Goal: Contribute content: Contribute content

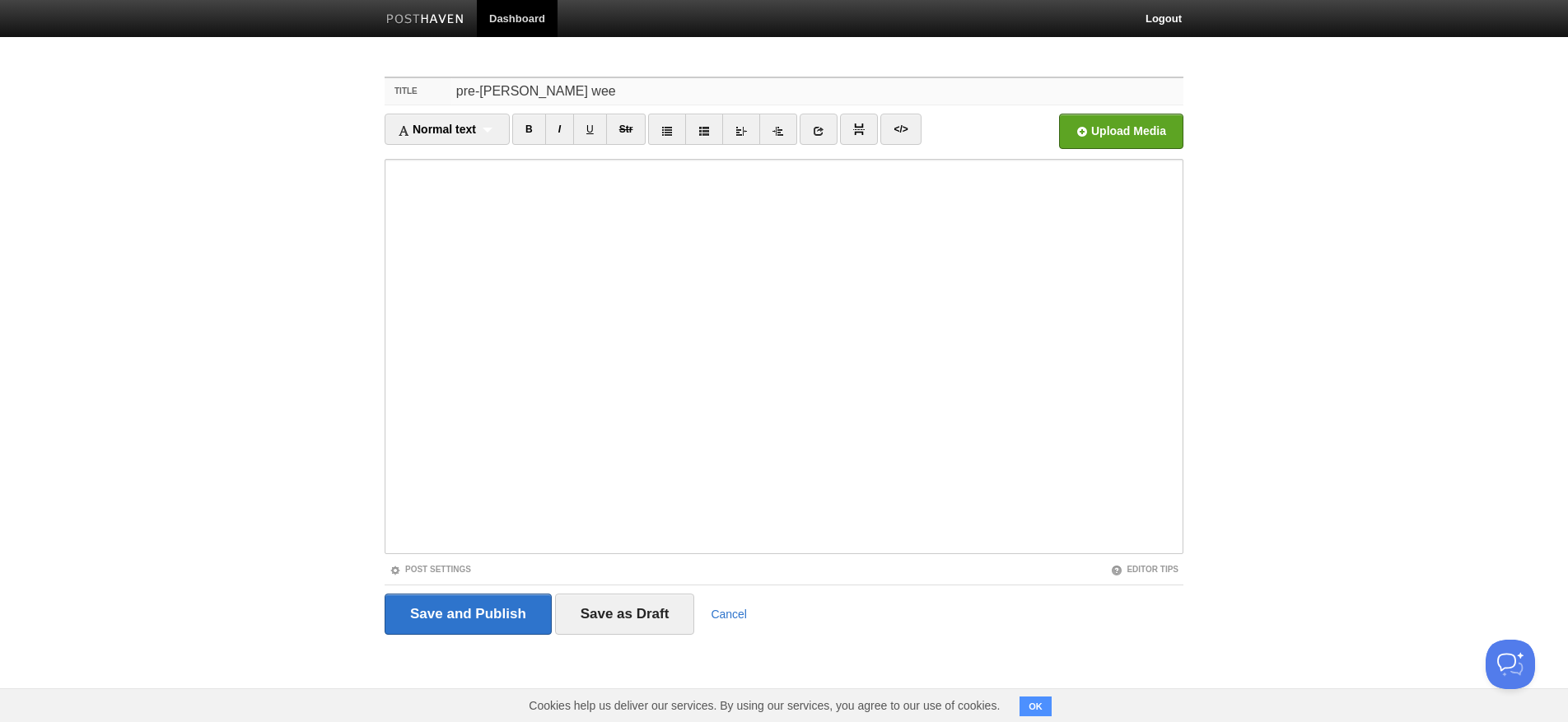
type input "pre-[PERSON_NAME] week"
type input "recovery week"
click at [1136, 144] on input "file" at bounding box center [624, 136] width 1247 height 84
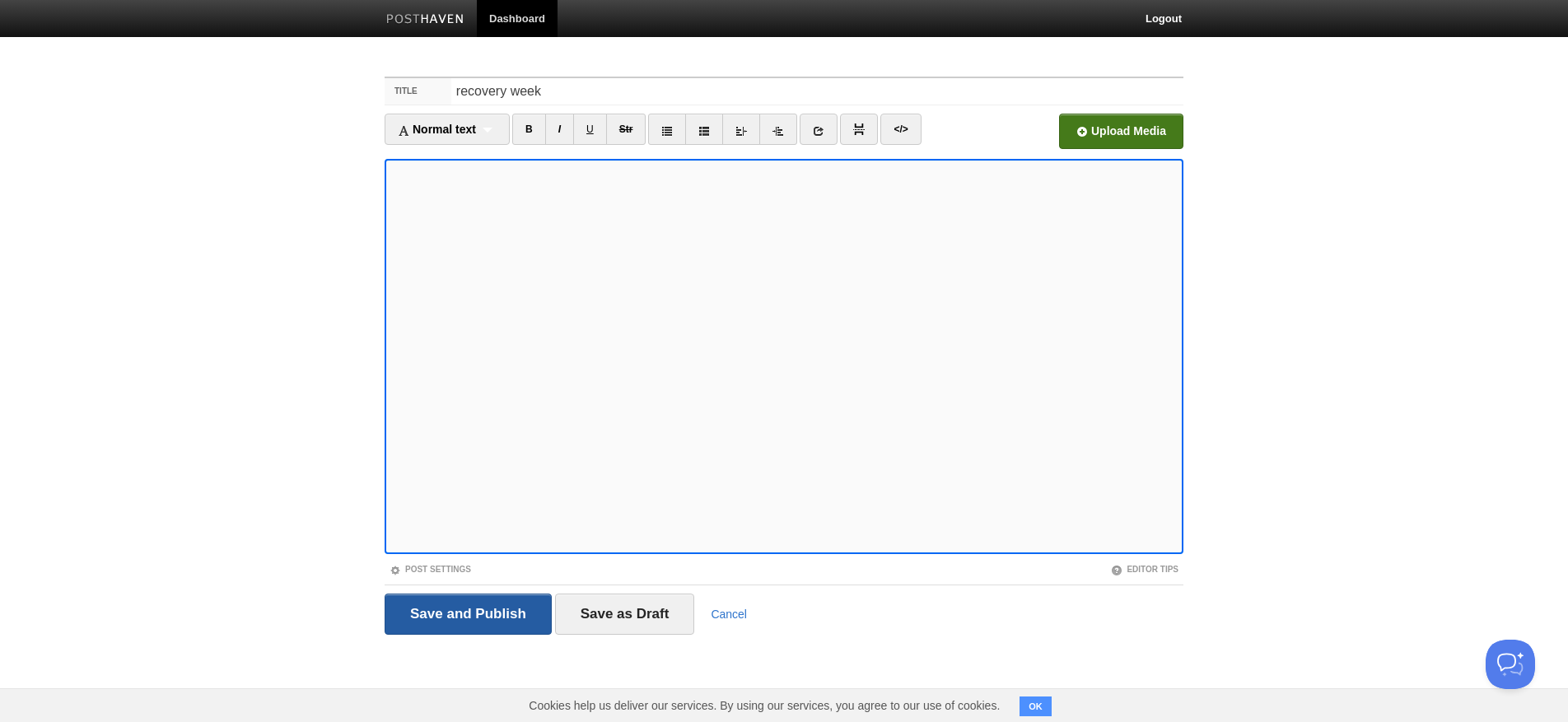
click at [489, 617] on input "Save and Publish" at bounding box center [468, 614] width 167 height 41
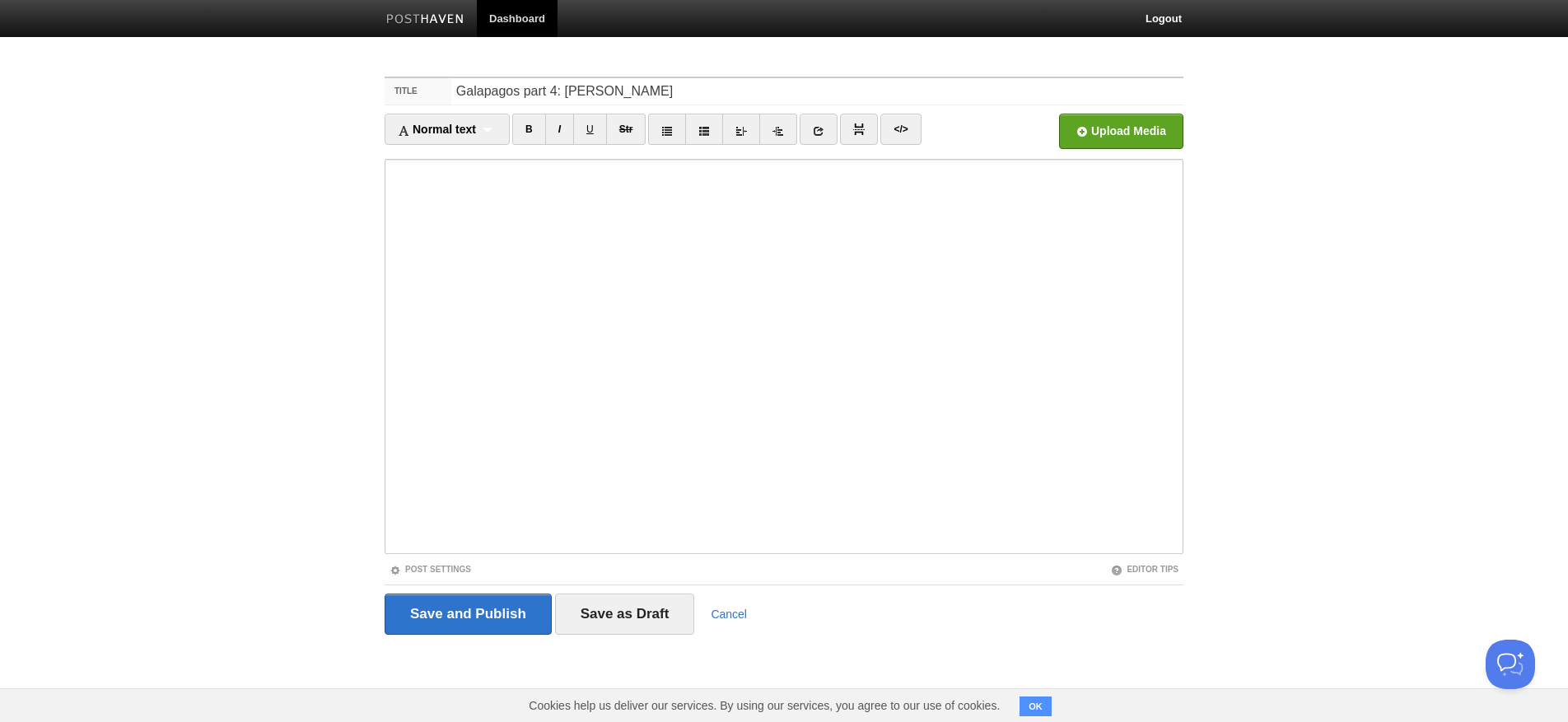
type input "Galapagos part 4: [PERSON_NAME]"
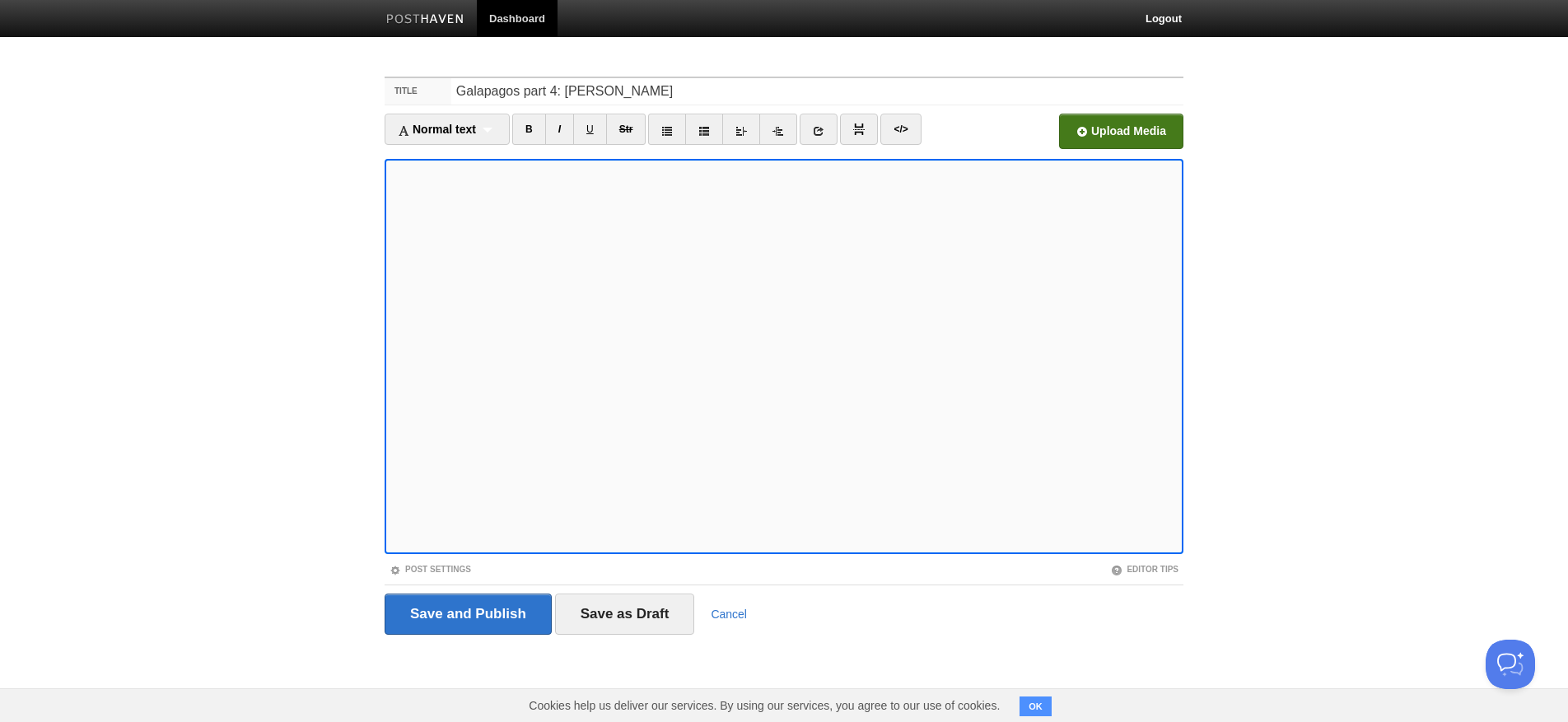
click at [1142, 125] on input "file" at bounding box center [624, 136] width 1247 height 84
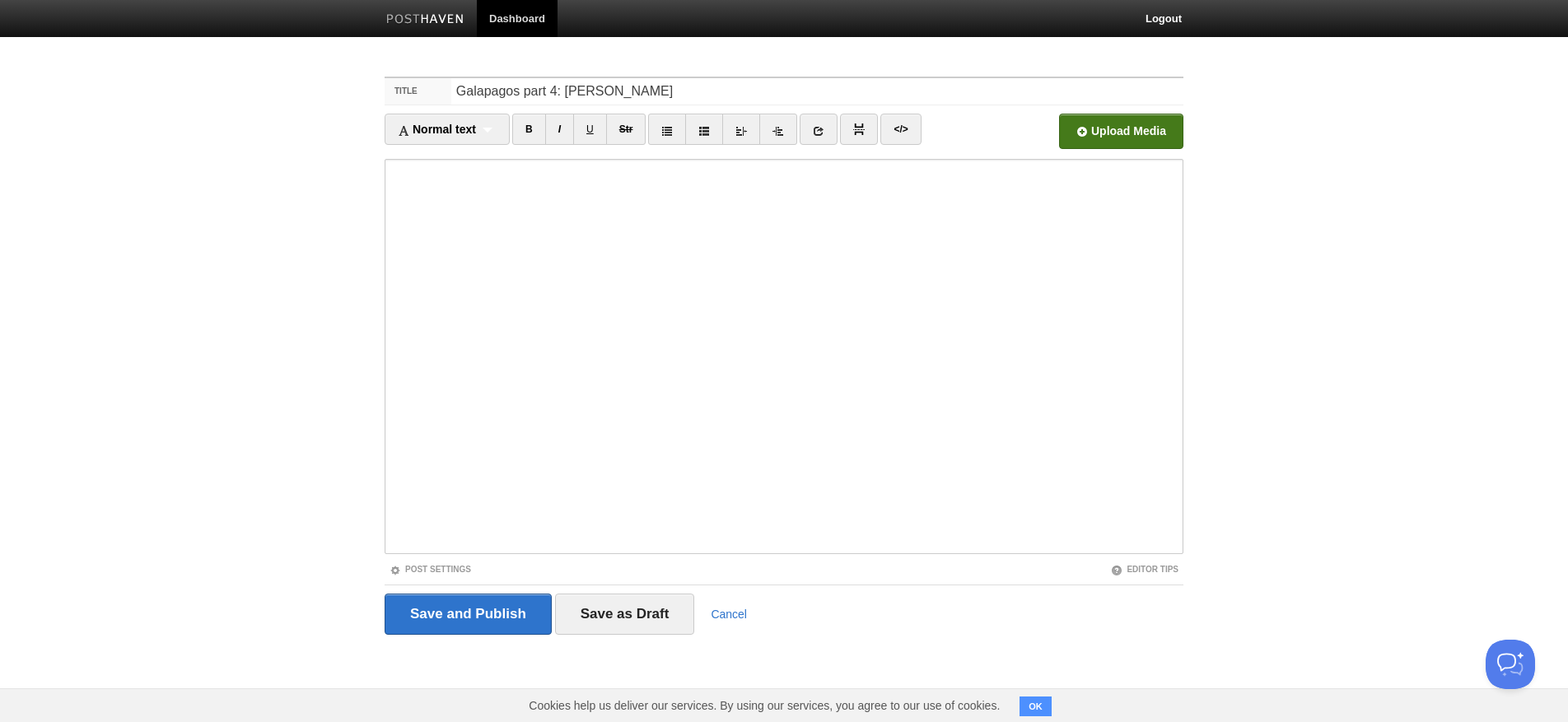
click at [1112, 139] on input "file" at bounding box center [624, 136] width 1247 height 84
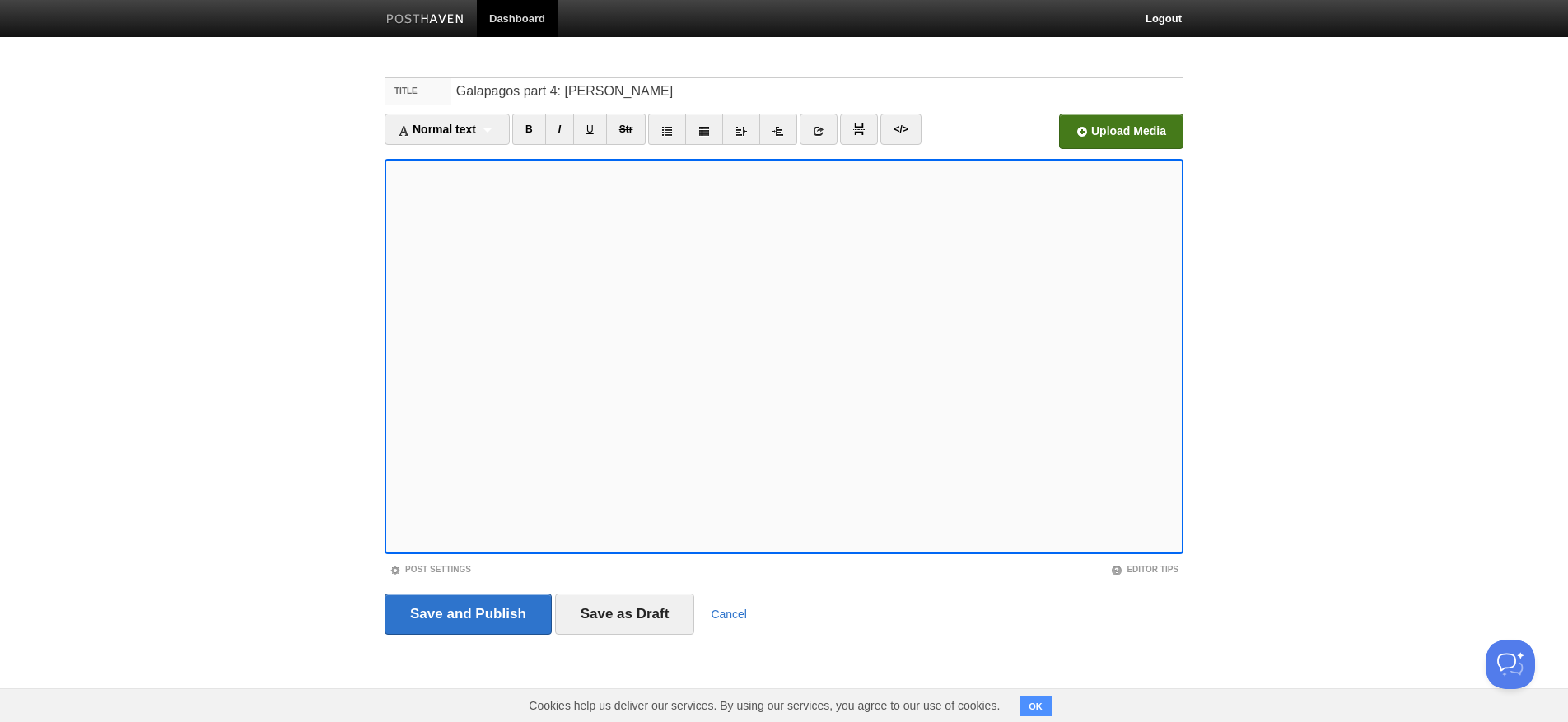
click at [1119, 126] on input "file" at bounding box center [624, 136] width 1247 height 84
click at [1159, 134] on input "file" at bounding box center [624, 136] width 1247 height 84
click at [1129, 131] on input "file" at bounding box center [624, 136] width 1247 height 84
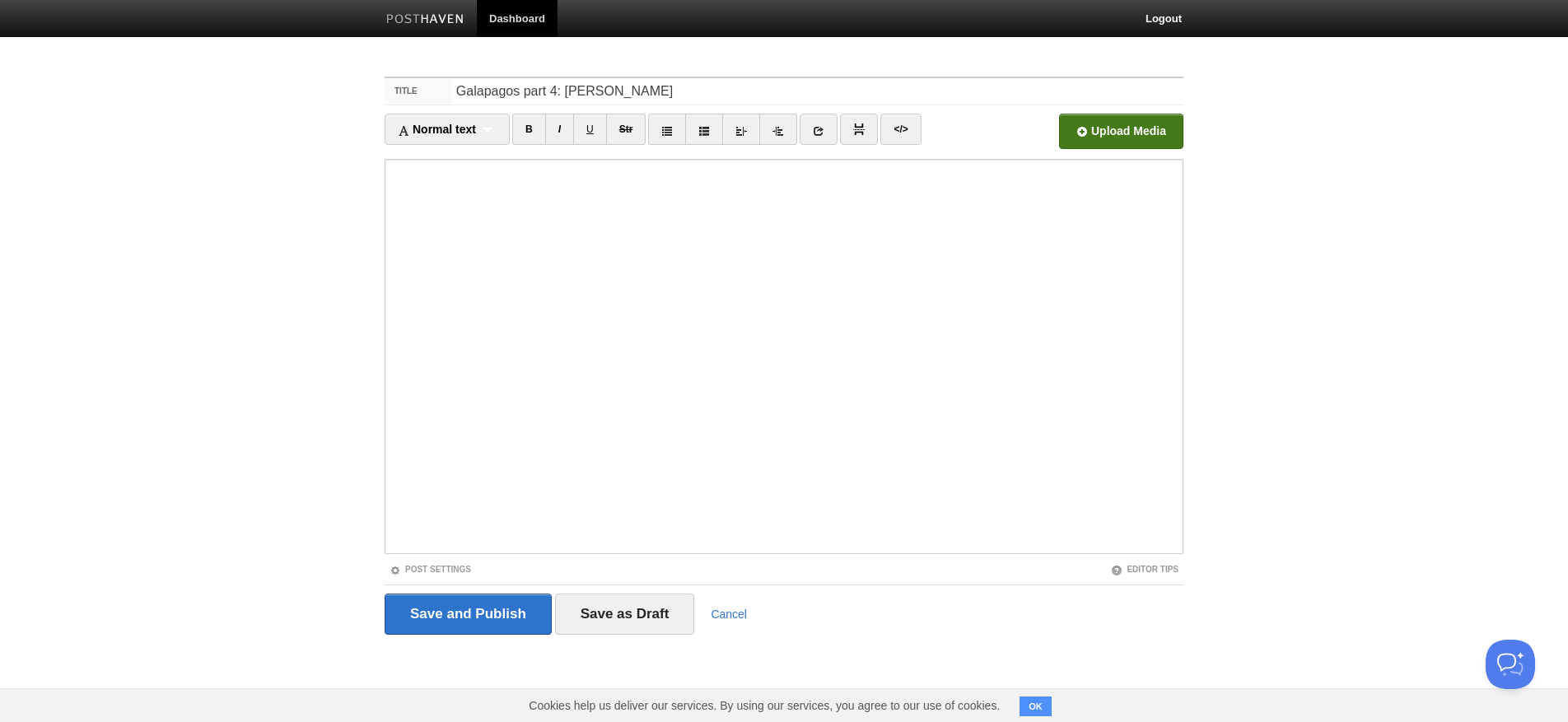
click at [1172, 136] on input "file" at bounding box center [624, 136] width 1247 height 84
click at [1096, 125] on input "file" at bounding box center [624, 136] width 1247 height 84
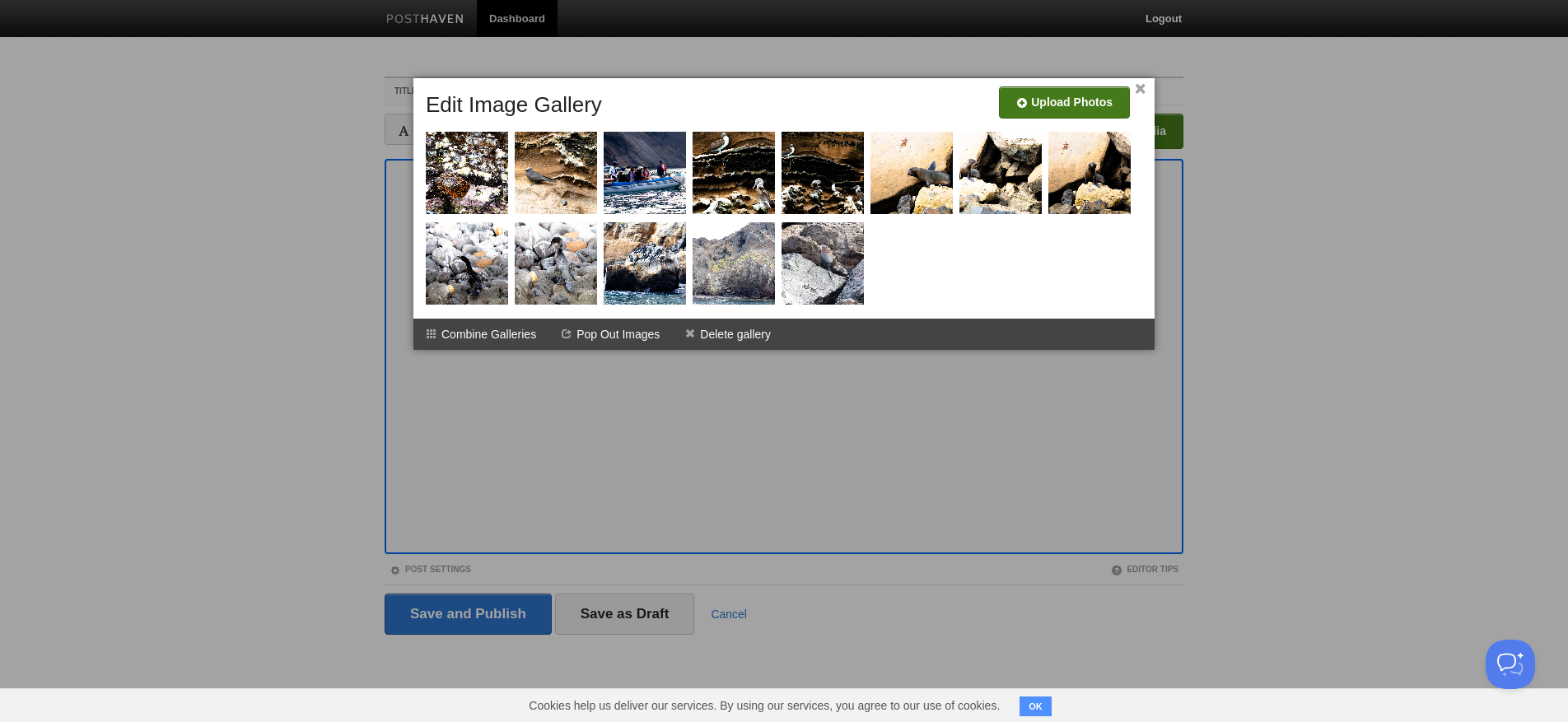
click at [1050, 88] on input "file" at bounding box center [571, 109] width 1247 height 84
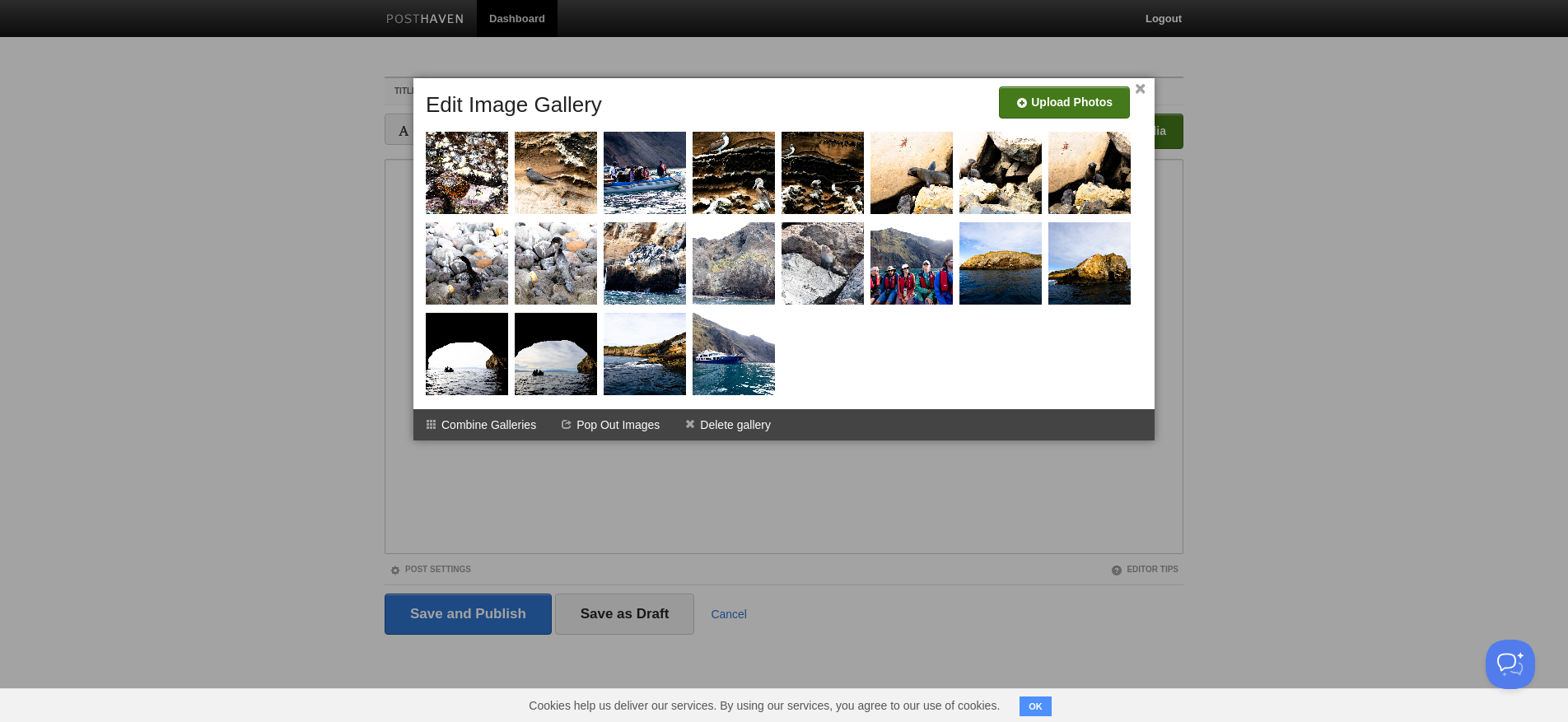
click at [1143, 91] on link "×" at bounding box center [1140, 90] width 11 height 9
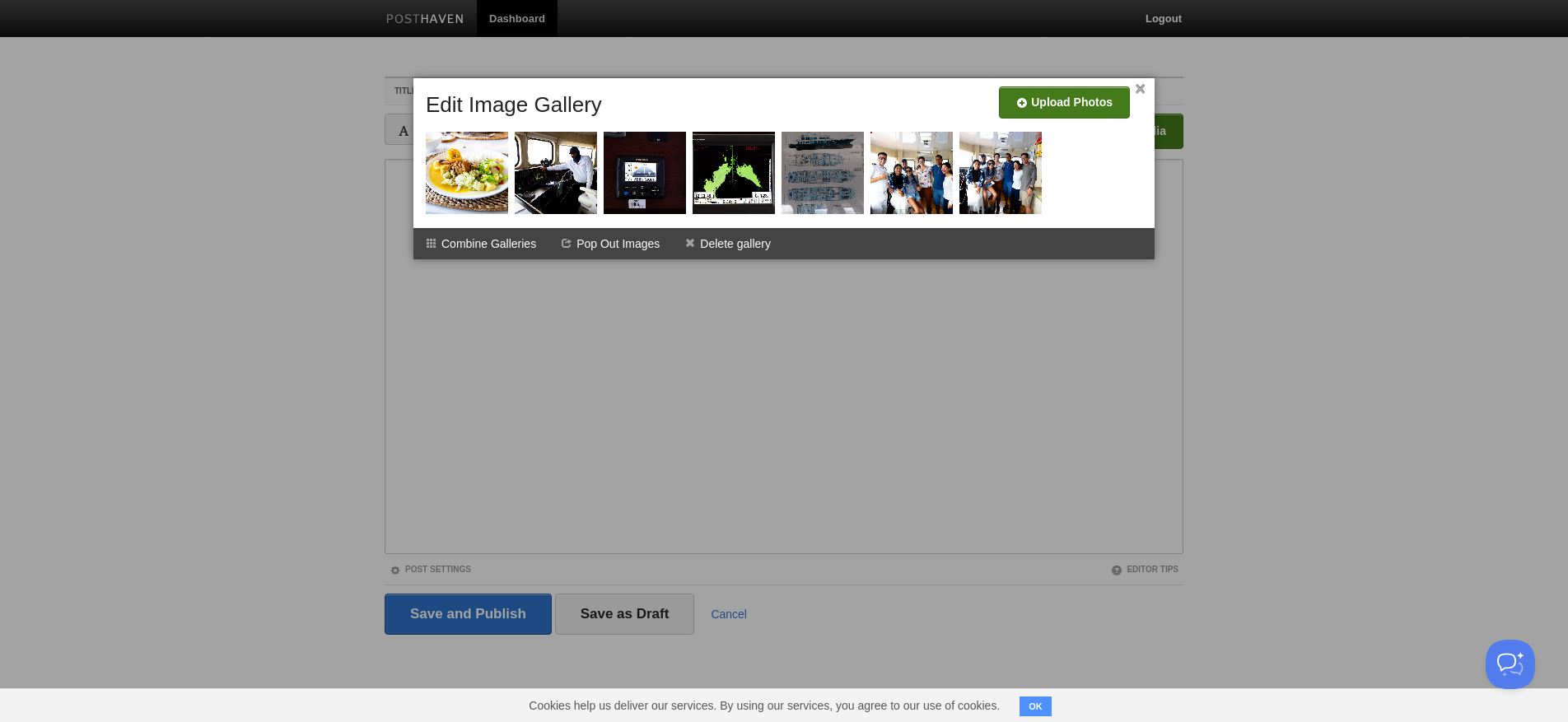
click at [1074, 102] on input "file" at bounding box center [571, 109] width 1247 height 84
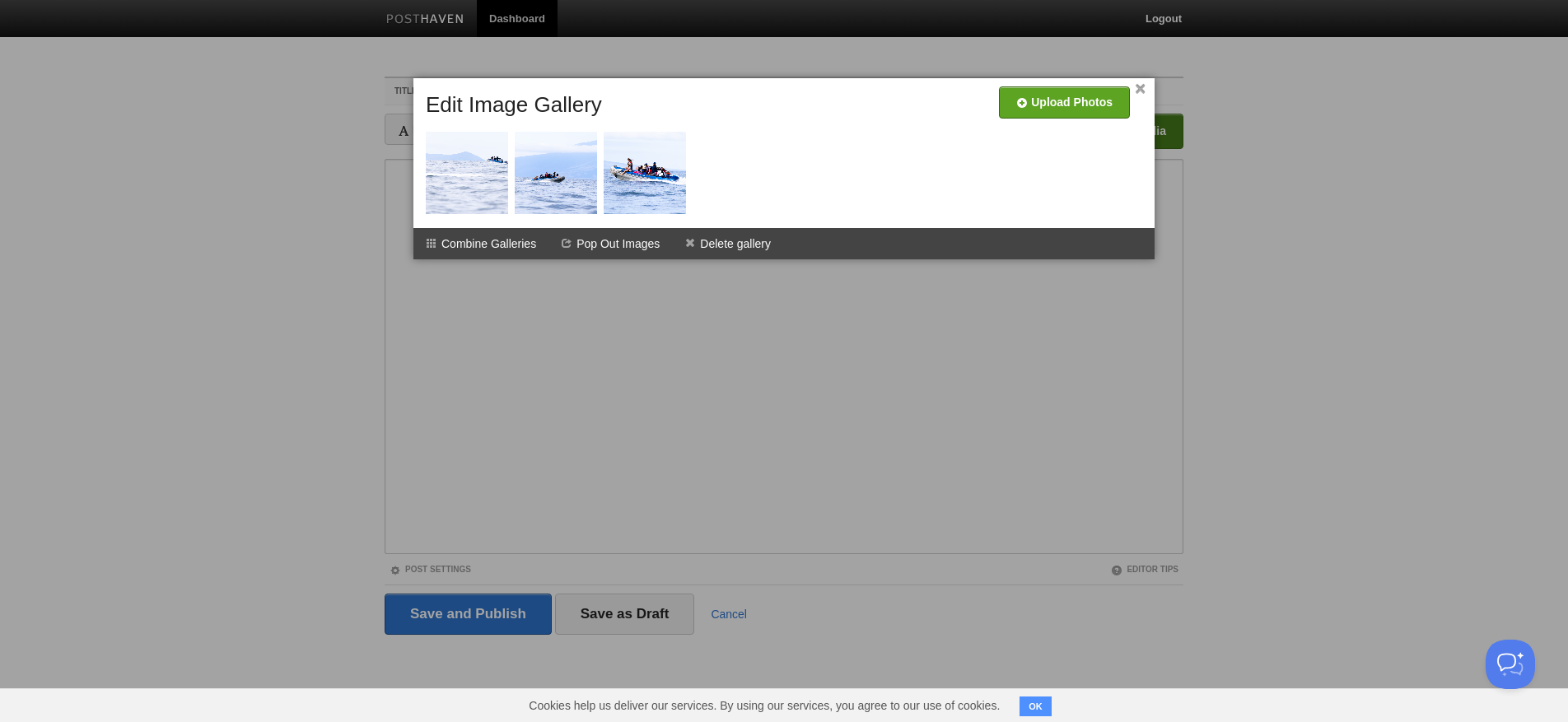
click at [428, 388] on div at bounding box center [784, 361] width 1568 height 722
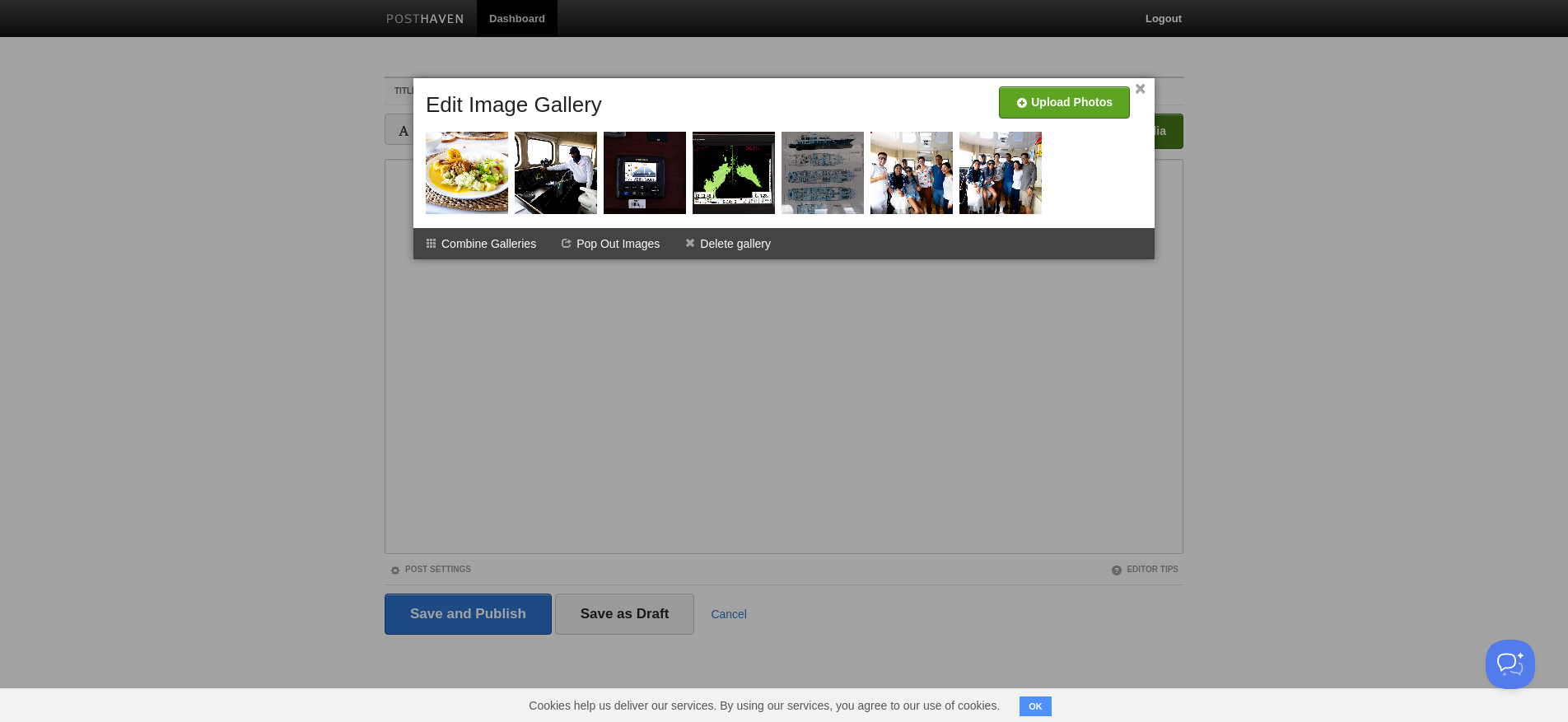
click at [435, 439] on div at bounding box center [784, 361] width 1568 height 722
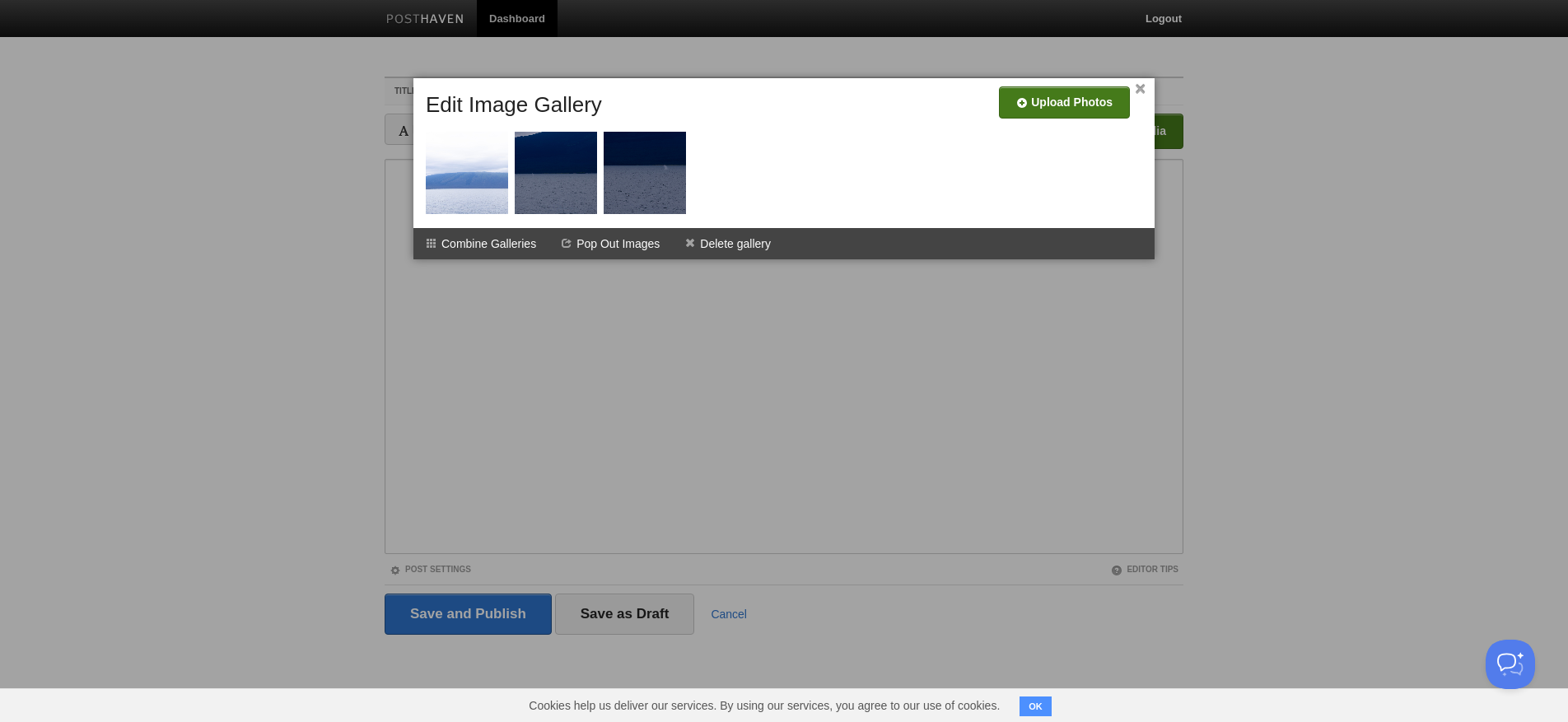
click at [1050, 109] on input "file" at bounding box center [571, 109] width 1247 height 84
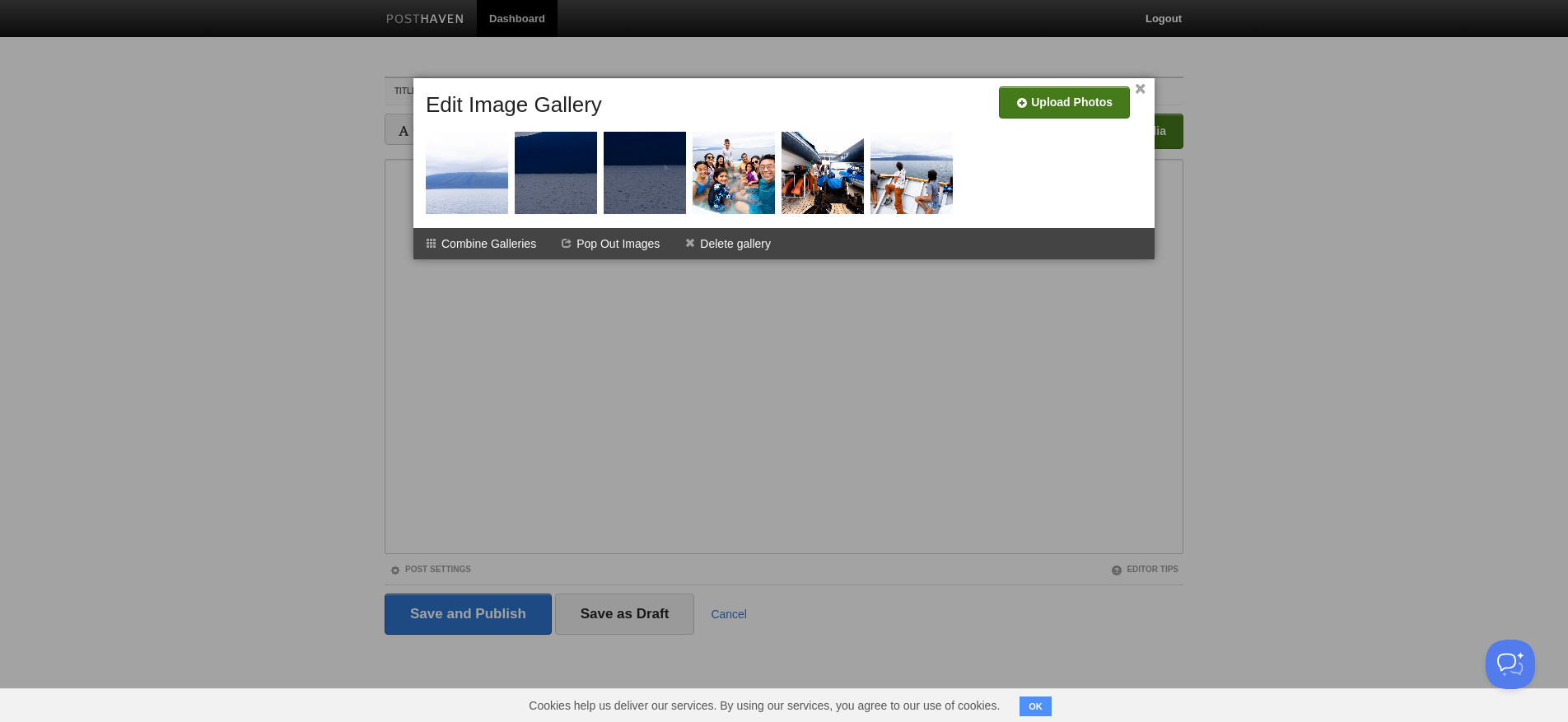
click at [1139, 91] on link "×" at bounding box center [1140, 90] width 11 height 9
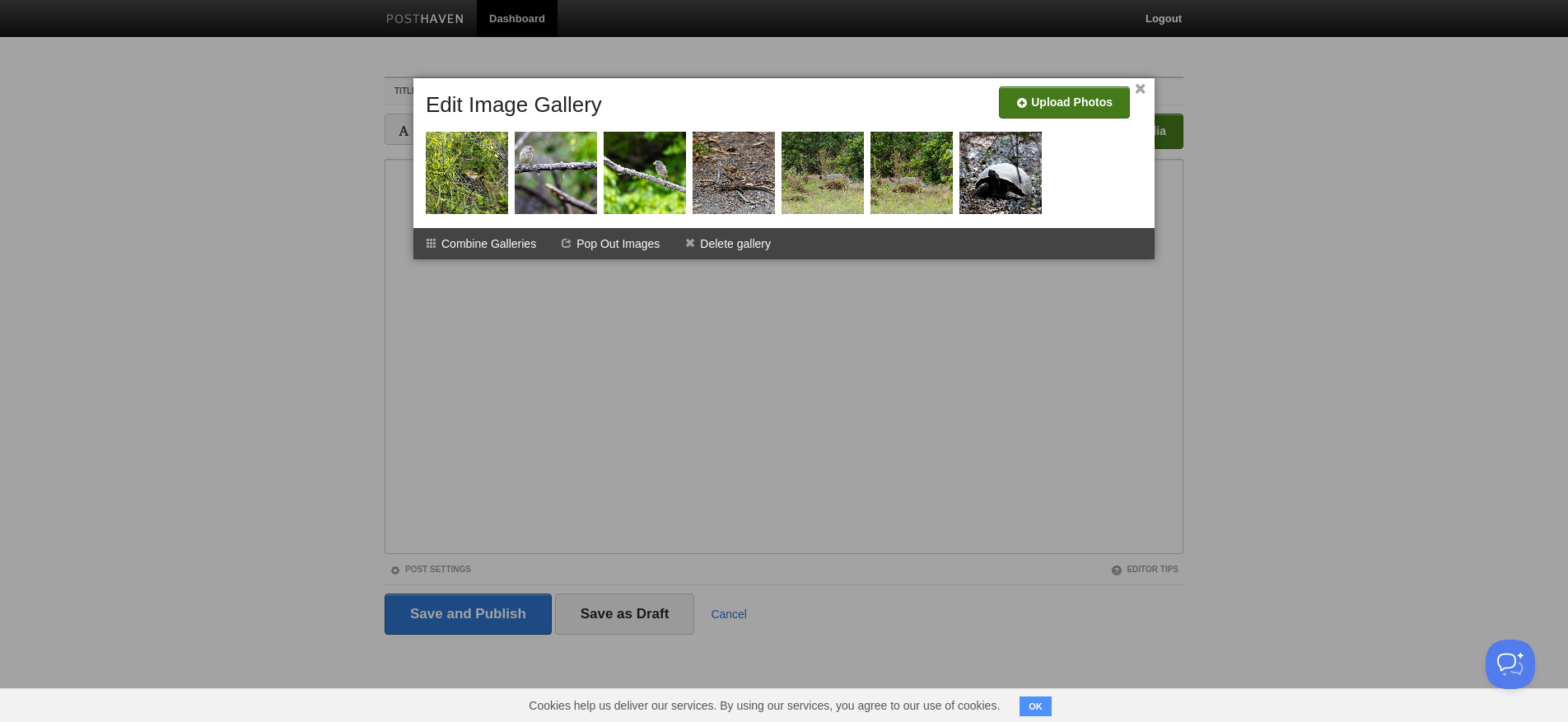
click at [1097, 106] on input "file" at bounding box center [571, 109] width 1247 height 84
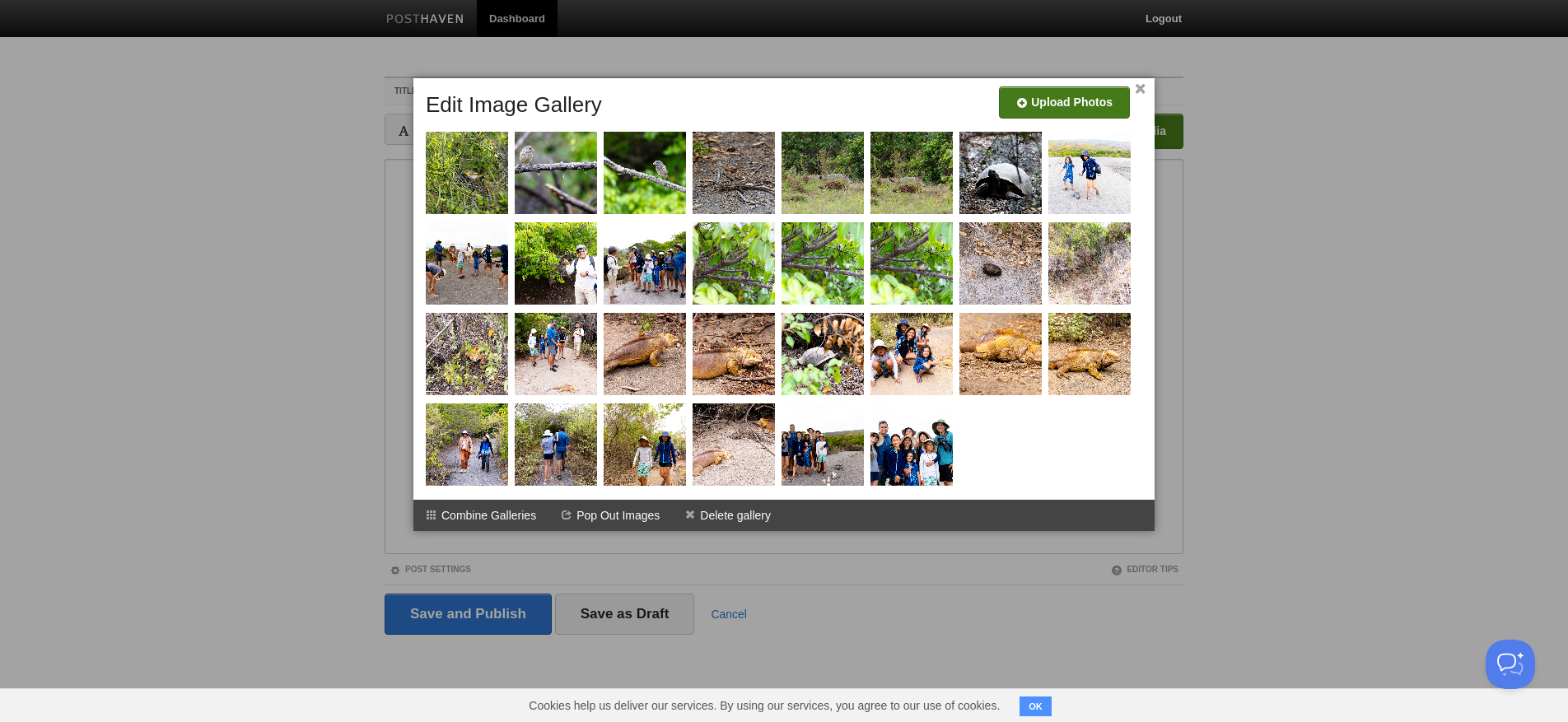
click at [1139, 87] on link "×" at bounding box center [1140, 90] width 11 height 9
click at [1137, 87] on link "×" at bounding box center [1140, 90] width 11 height 9
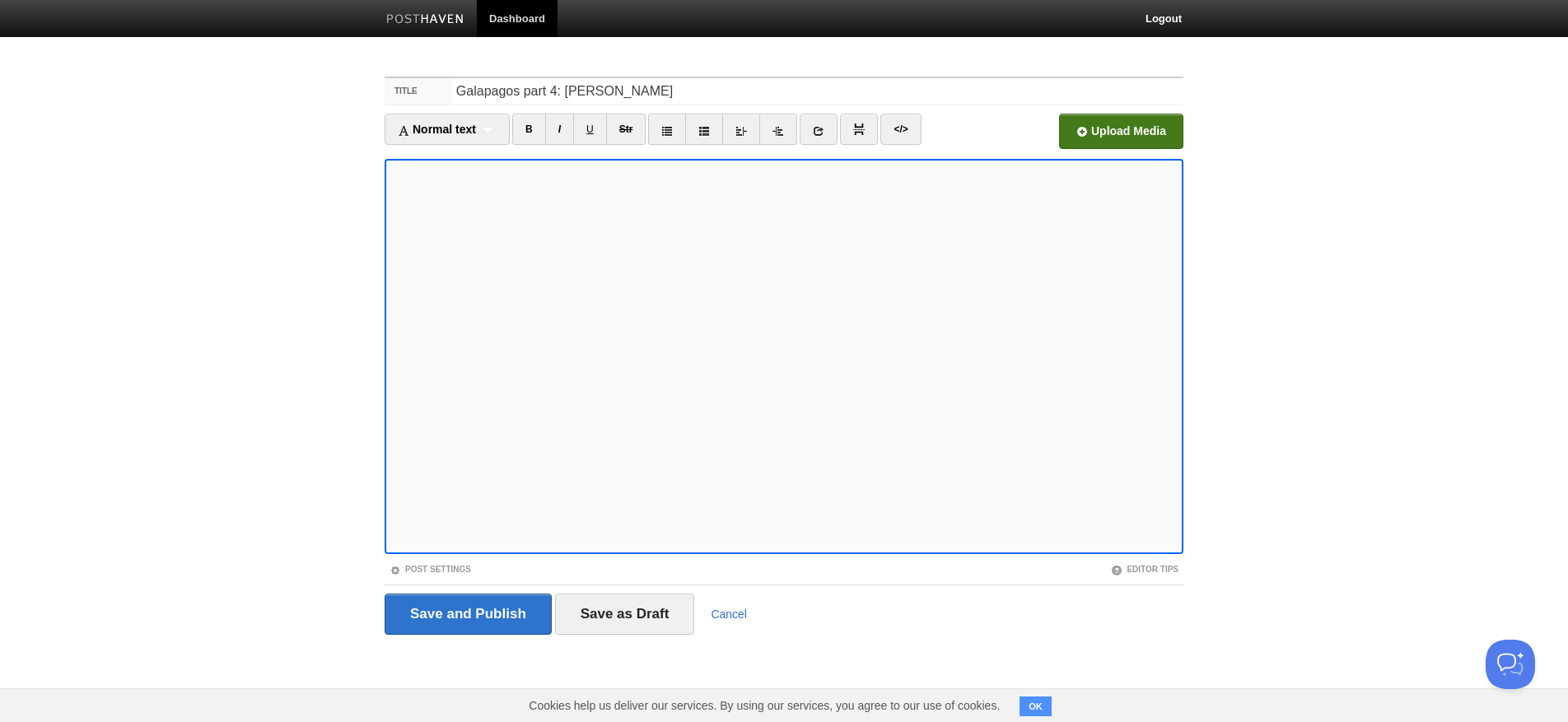
click at [1142, 126] on input "file" at bounding box center [624, 136] width 1247 height 84
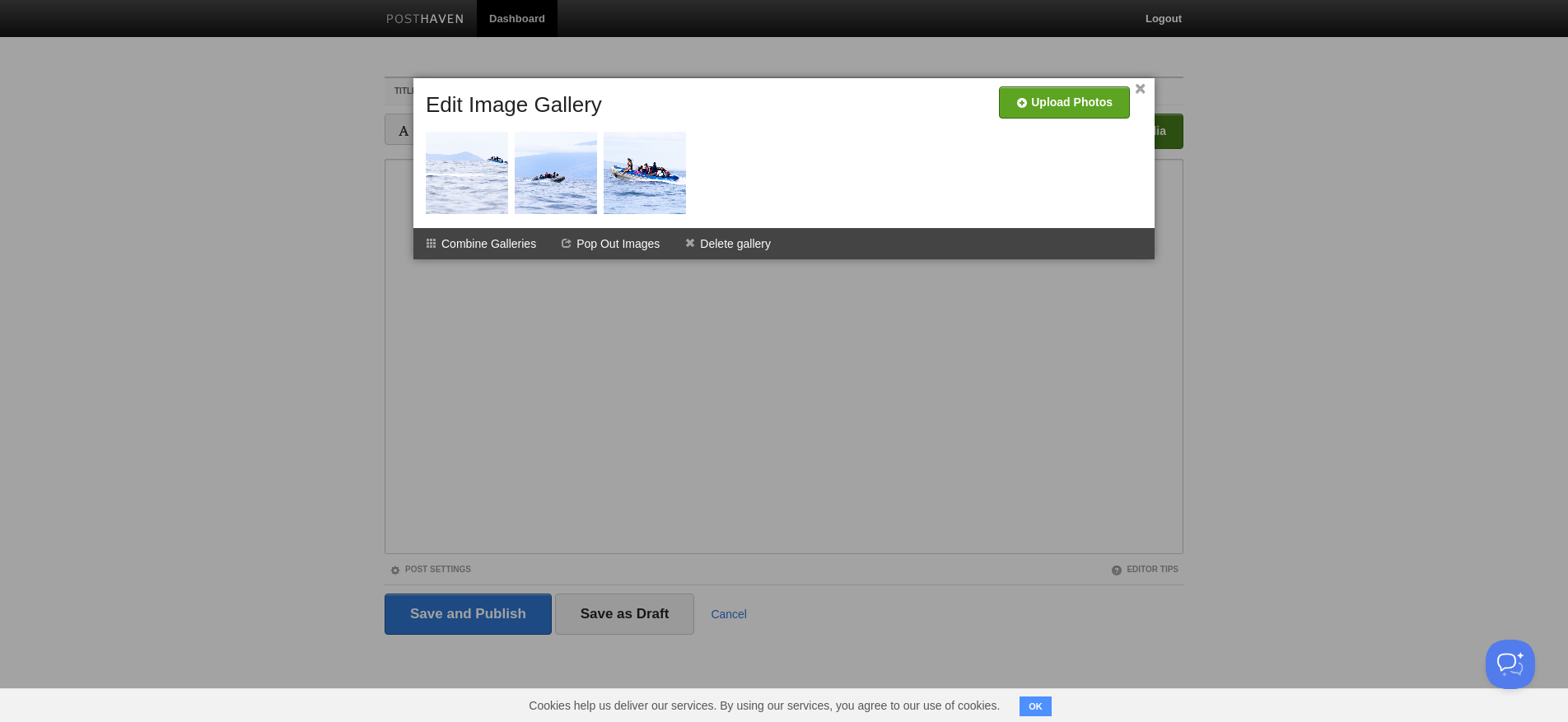
drag, startPoint x: 521, startPoint y: 320, endPoint x: 501, endPoint y: 321, distance: 20.0
click at [521, 320] on div at bounding box center [784, 361] width 1568 height 722
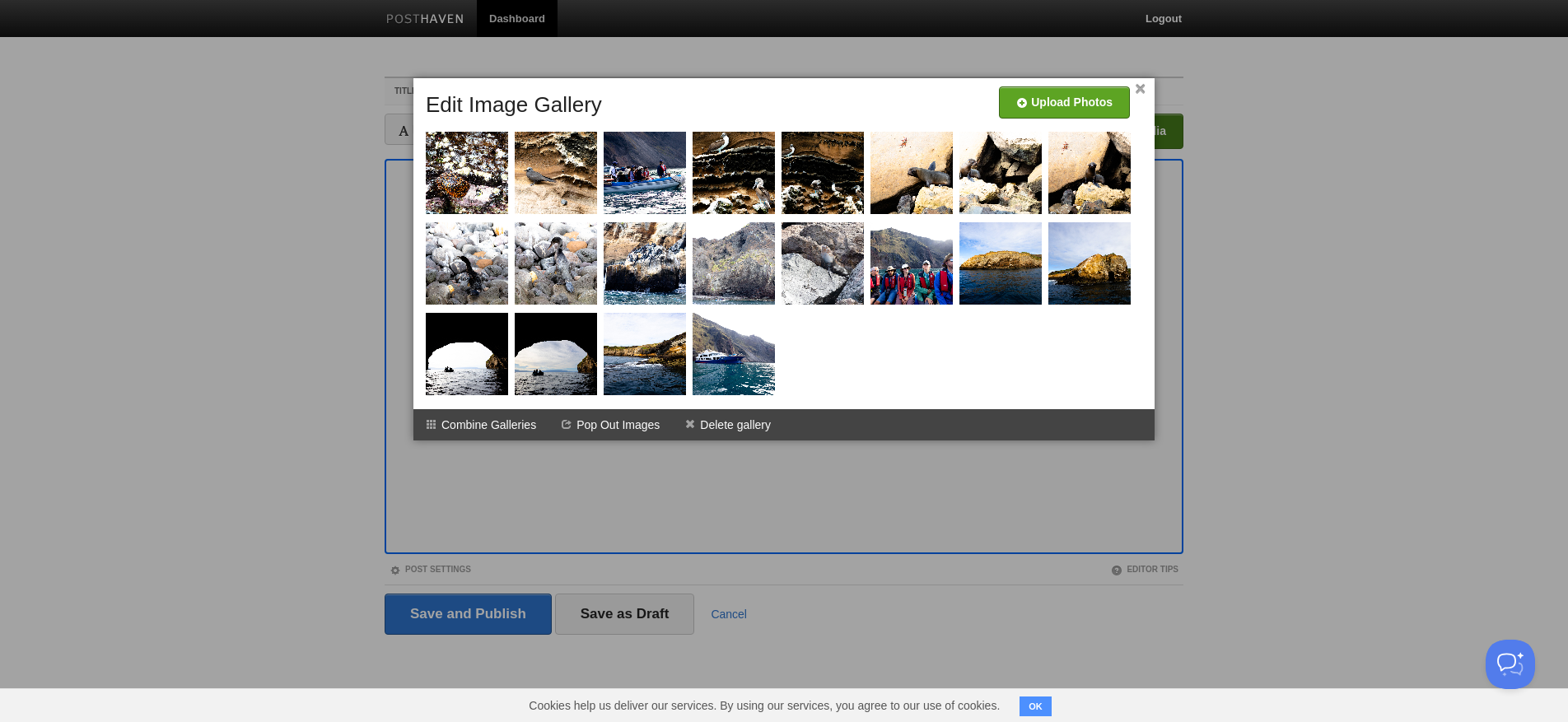
drag, startPoint x: 524, startPoint y: 544, endPoint x: 518, endPoint y: 527, distance: 18.0
click at [525, 544] on div at bounding box center [784, 361] width 1568 height 722
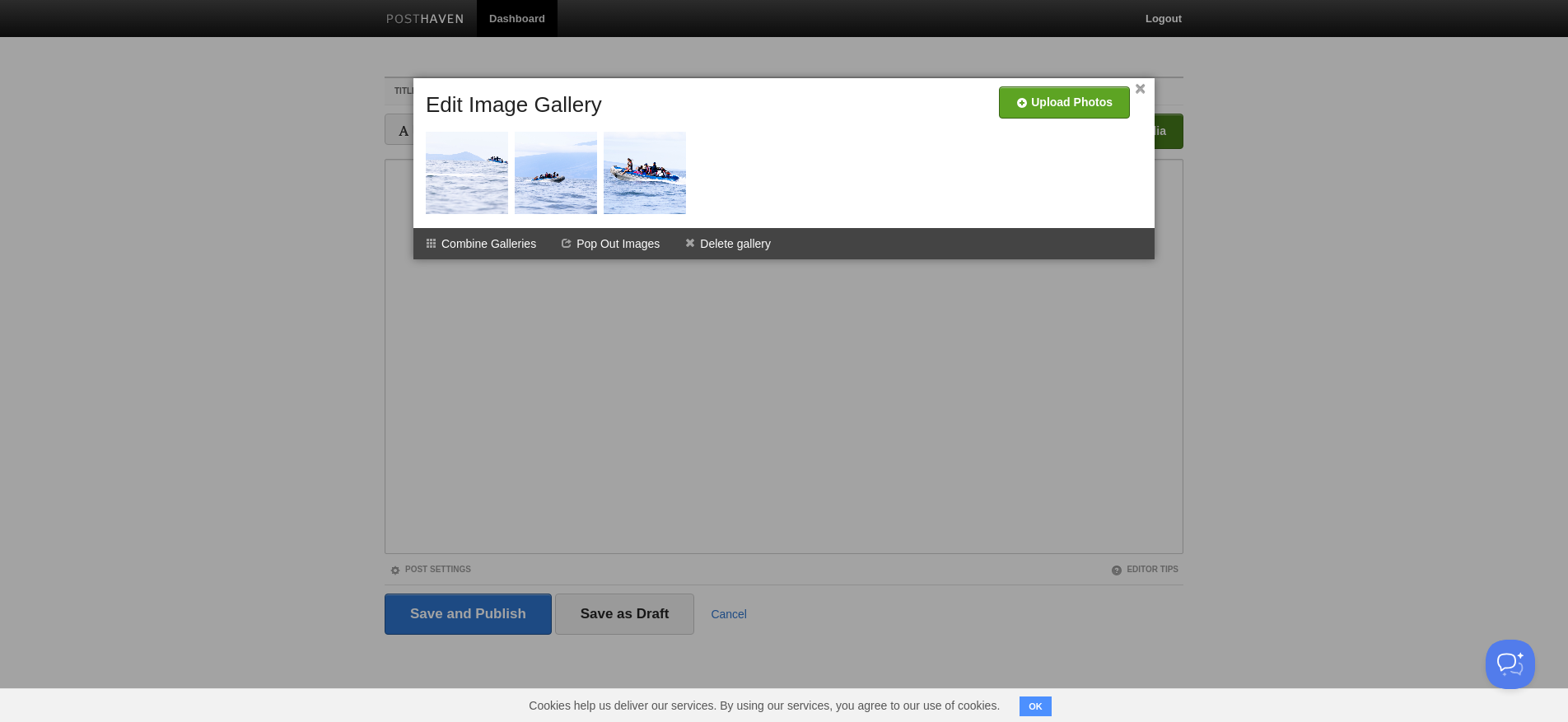
click at [494, 316] on div at bounding box center [784, 361] width 1568 height 722
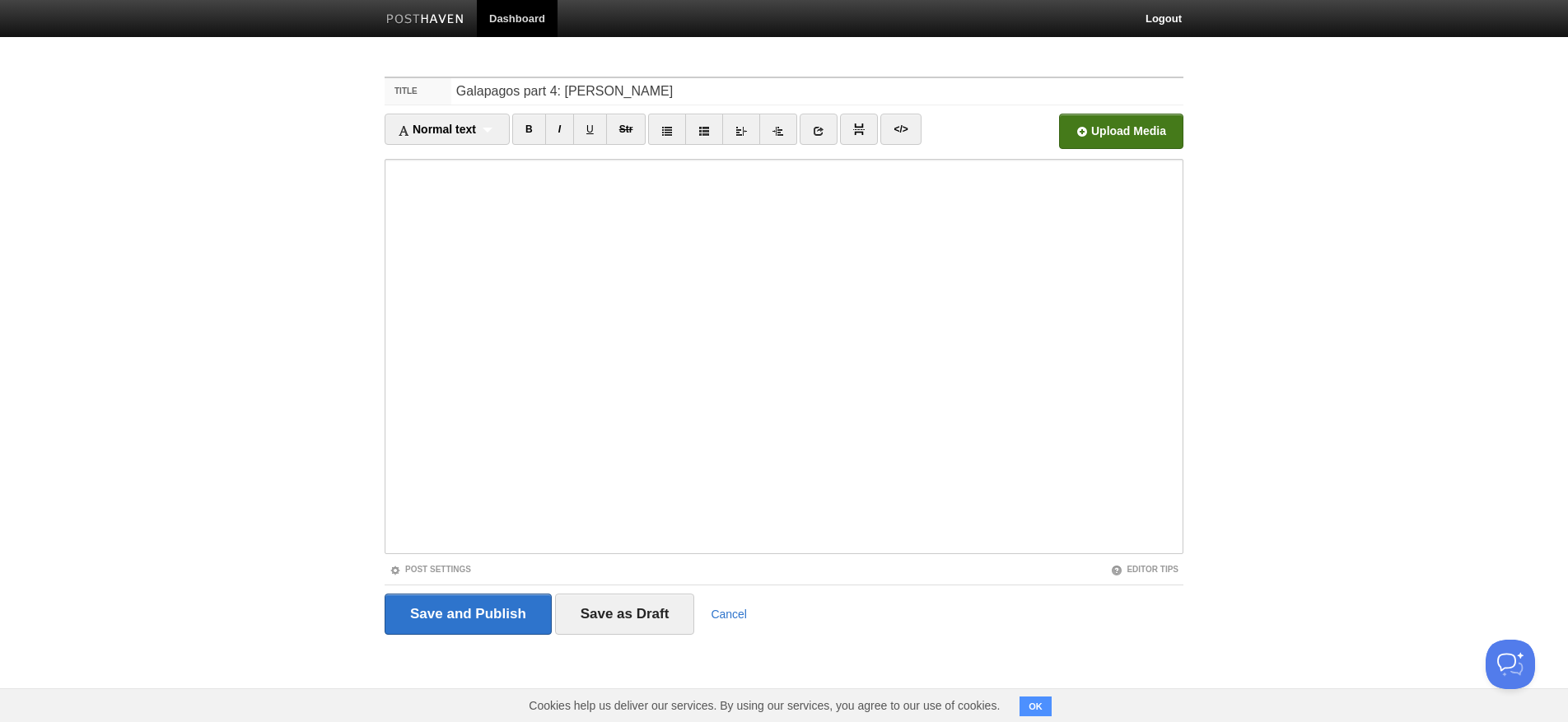
click at [1105, 129] on input "file" at bounding box center [624, 136] width 1247 height 84
drag, startPoint x: 1105, startPoint y: 129, endPoint x: 1116, endPoint y: 126, distance: 11.4
click at [1116, 126] on input "file" at bounding box center [624, 136] width 1247 height 84
click at [625, 624] on input "Save as Draft" at bounding box center [625, 614] width 140 height 41
